Goal: Task Accomplishment & Management: Manage account settings

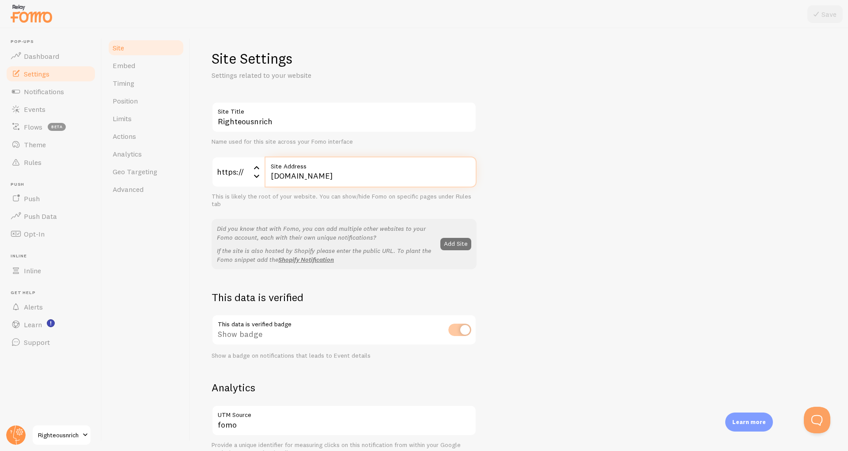
click at [343, 177] on input "[DOMAIN_NAME]" at bounding box center [371, 171] width 212 height 31
click at [547, 219] on div "Righteousnrich Site Title Name used for this site across your Fomo interface ht…" at bounding box center [520, 401] width 616 height 598
click at [131, 103] on span "Position" at bounding box center [125, 100] width 25 height 9
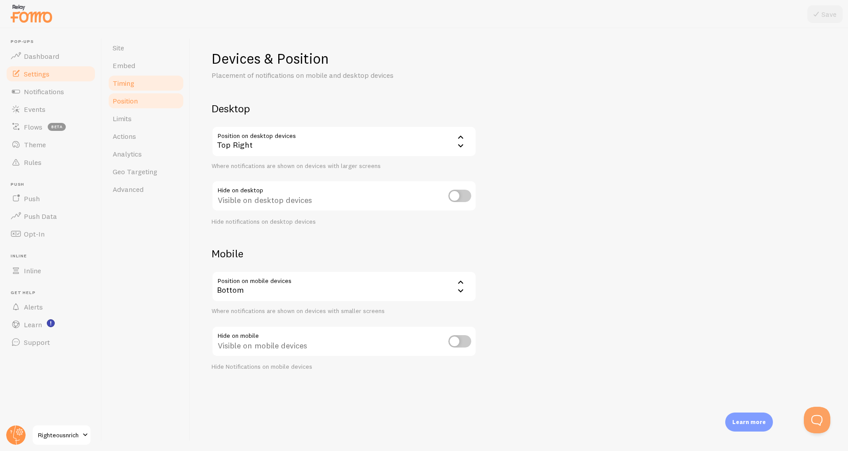
click at [118, 76] on link "Timing" at bounding box center [145, 83] width 77 height 18
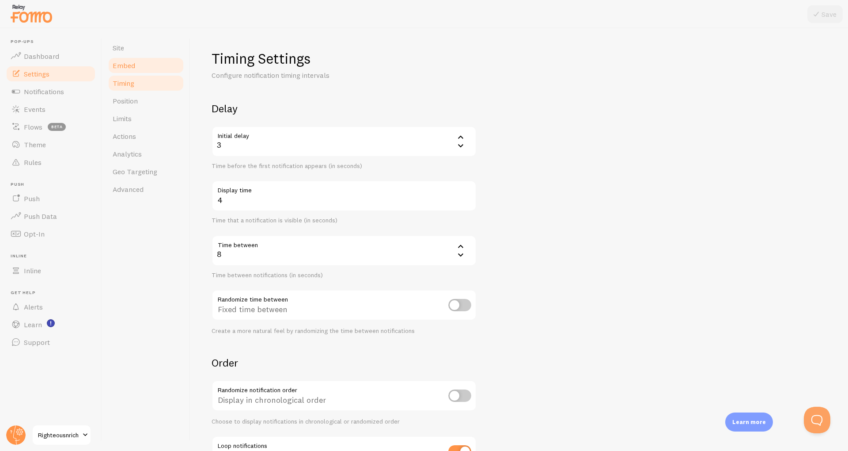
click at [135, 58] on link "Embed" at bounding box center [145, 66] width 77 height 18
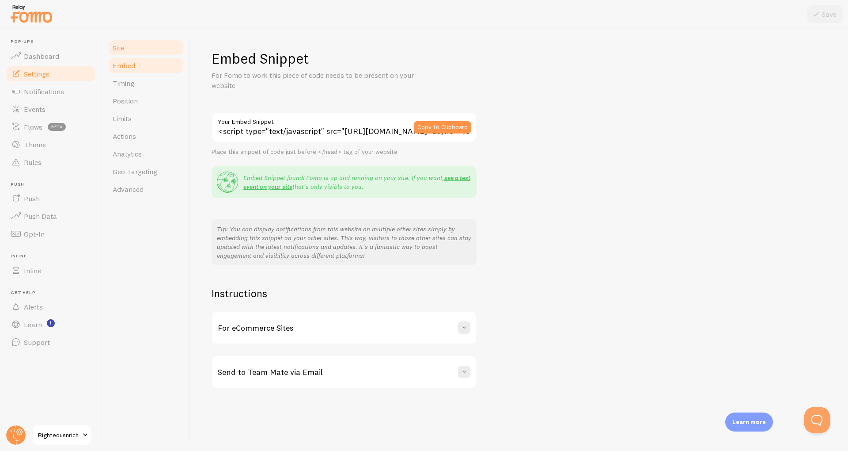
click at [126, 47] on link "Site" at bounding box center [145, 48] width 77 height 18
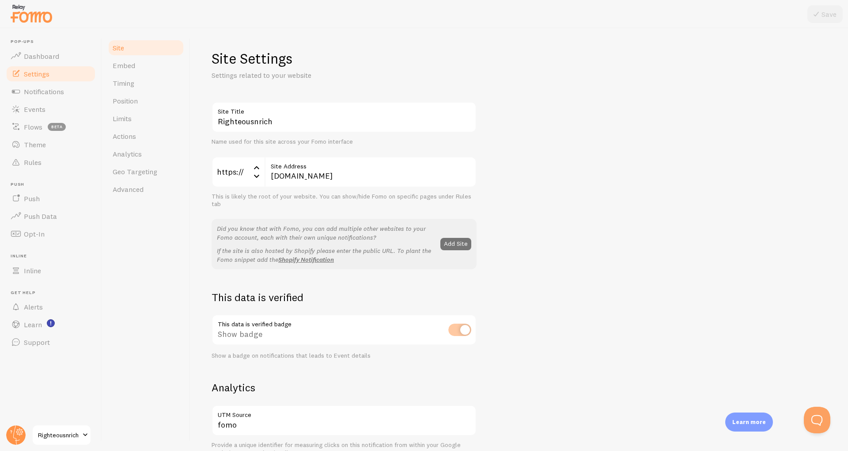
scroll to position [384, 0]
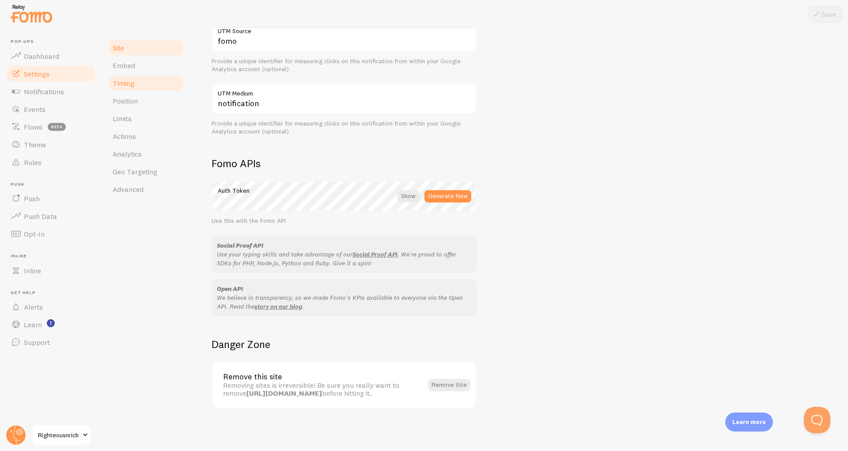
click at [134, 75] on link "Timing" at bounding box center [145, 83] width 77 height 18
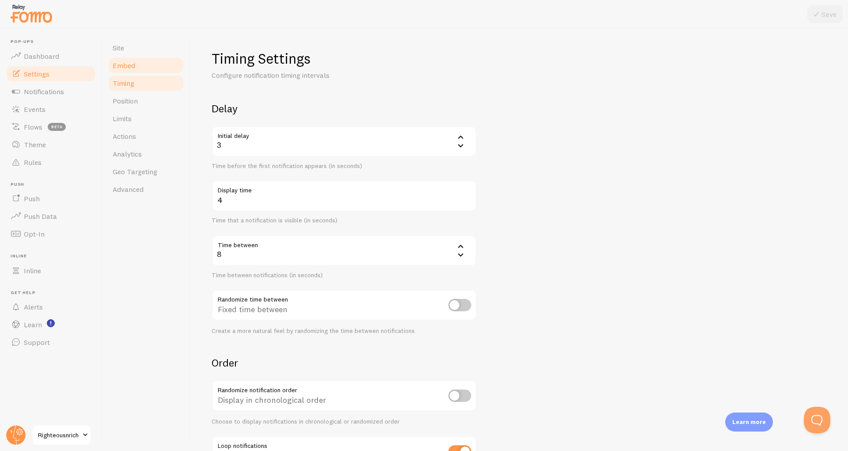
click at [135, 62] on link "Embed" at bounding box center [145, 66] width 77 height 18
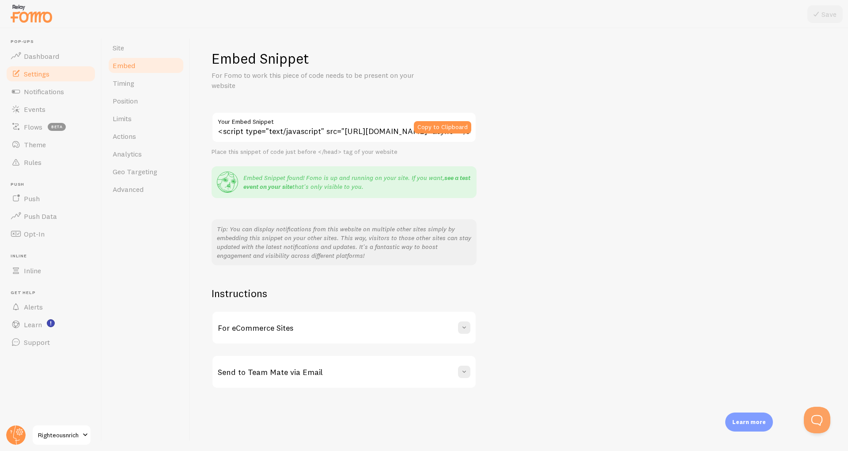
click at [259, 186] on link "see a test event on your site" at bounding box center [356, 182] width 227 height 17
click at [131, 96] on span "Position" at bounding box center [125, 100] width 25 height 9
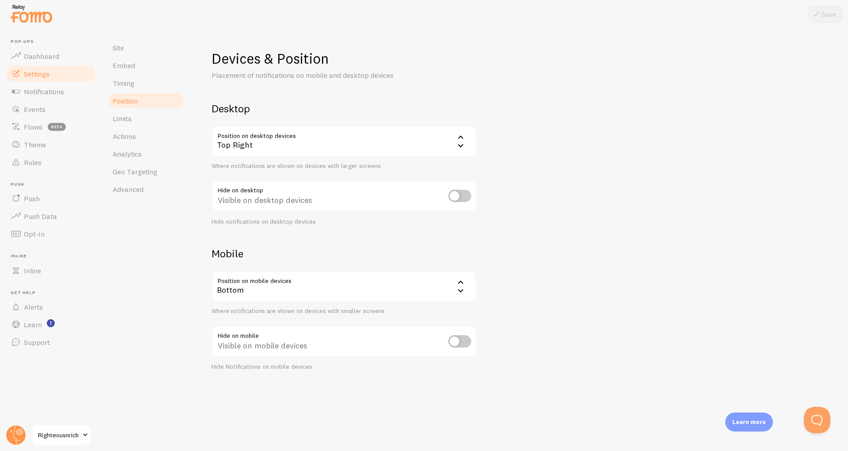
click at [299, 144] on div "Top Right" at bounding box center [344, 141] width 265 height 31
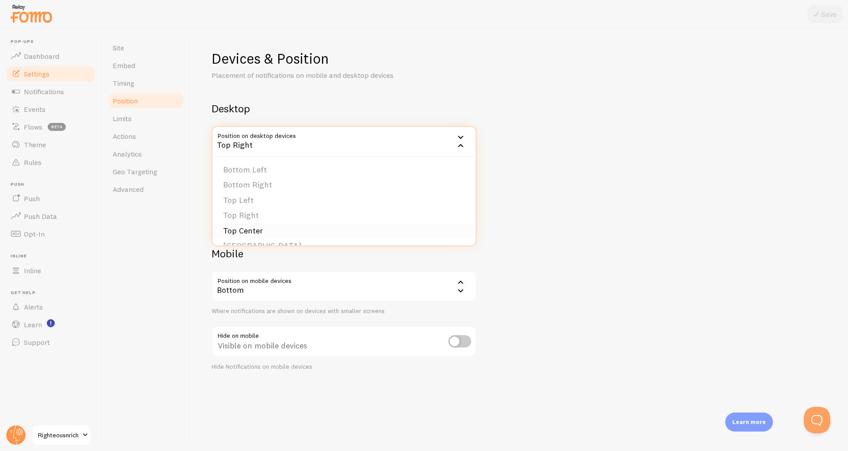
click at [246, 232] on li "Top Center" at bounding box center [344, 230] width 263 height 15
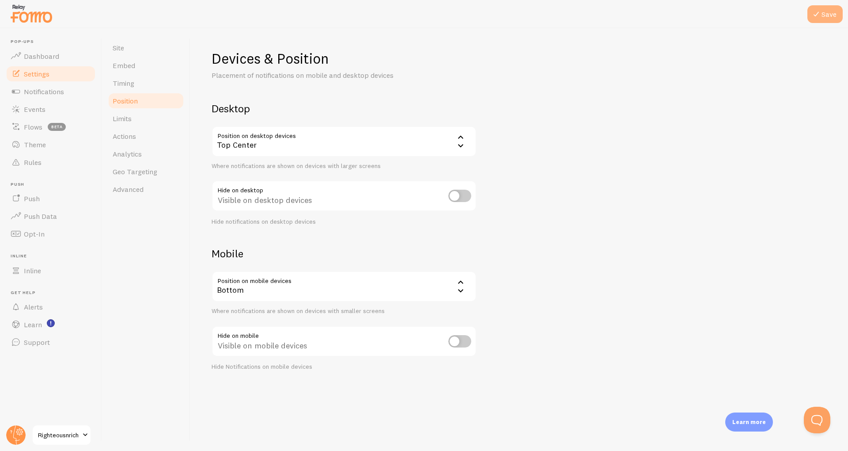
click at [820, 20] on button "Save" at bounding box center [825, 14] width 35 height 18
click at [120, 141] on link "Actions" at bounding box center [145, 136] width 77 height 18
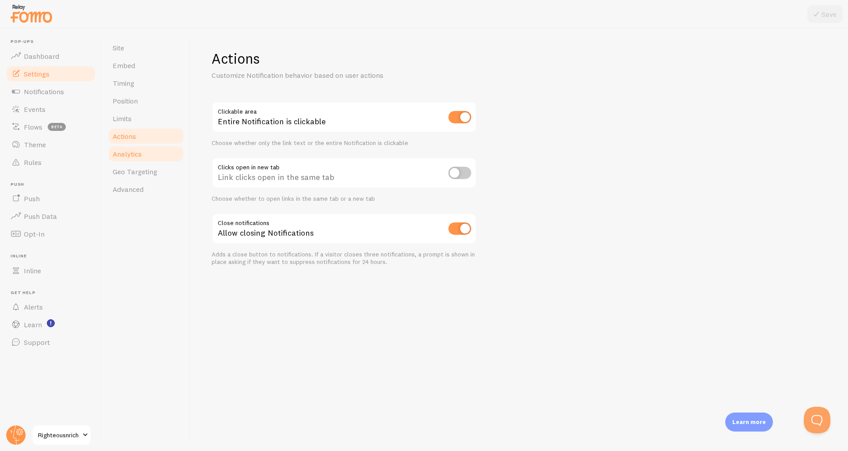
click at [121, 151] on span "Analytics" at bounding box center [127, 153] width 29 height 9
click at [121, 169] on span "Geo Targeting" at bounding box center [135, 171] width 45 height 9
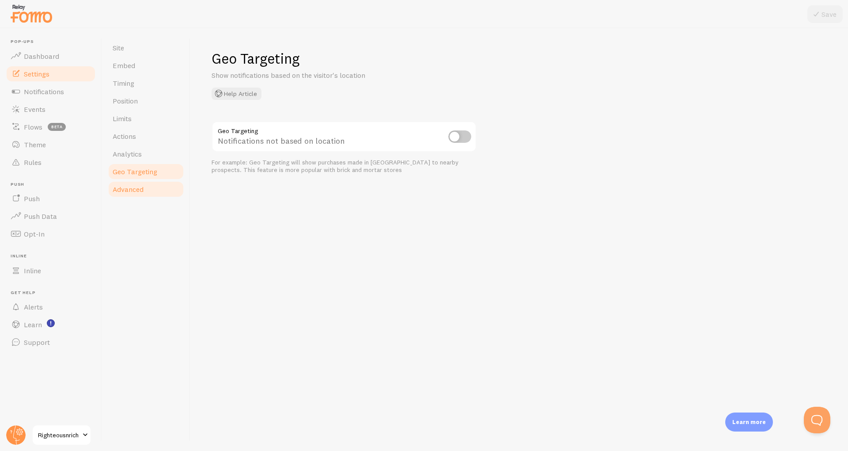
click at [115, 191] on span "Advanced" at bounding box center [128, 189] width 31 height 9
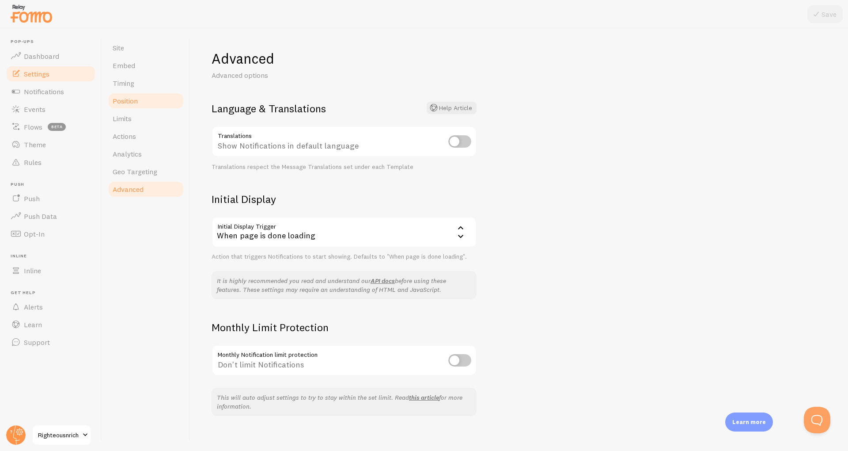
click at [135, 104] on span "Position" at bounding box center [125, 100] width 25 height 9
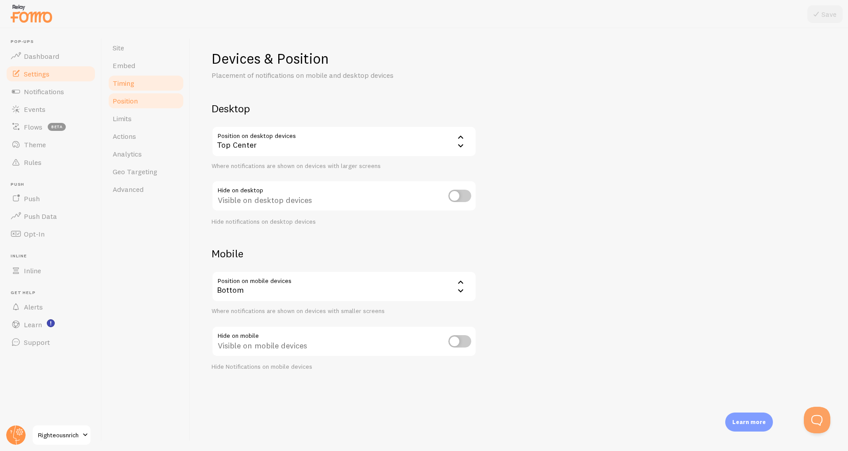
click at [133, 80] on span "Timing" at bounding box center [124, 83] width 22 height 9
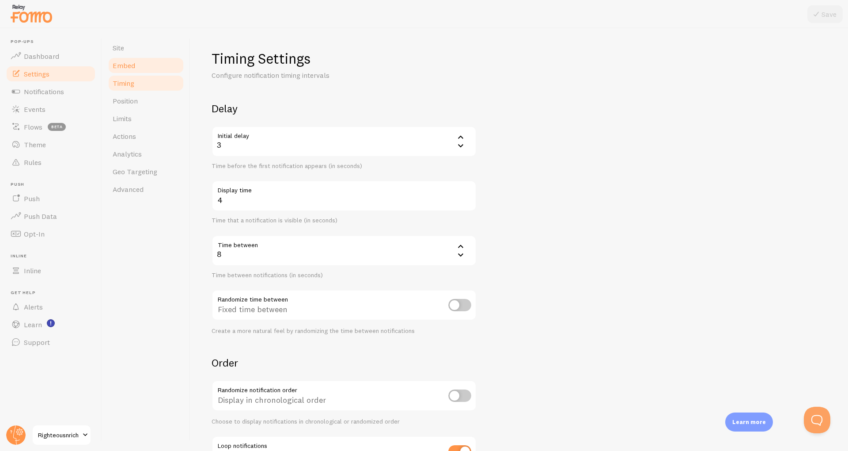
click at [125, 59] on link "Embed" at bounding box center [145, 66] width 77 height 18
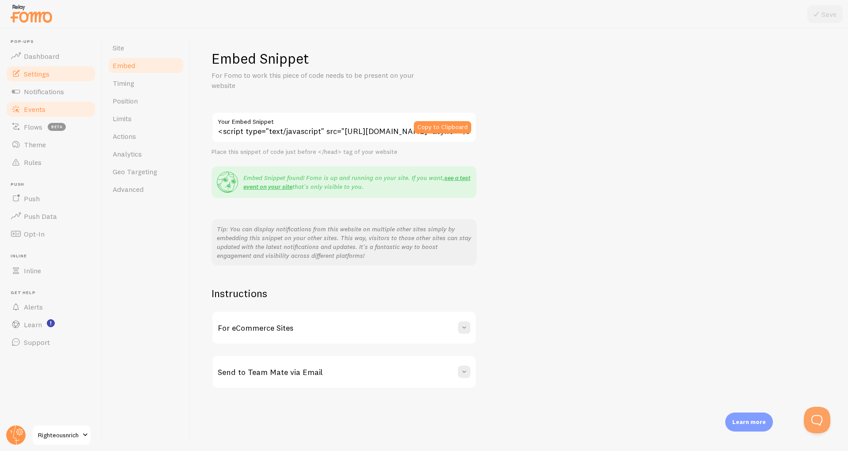
click at [46, 107] on link "Events" at bounding box center [50, 109] width 91 height 18
